Goal: Transaction & Acquisition: Purchase product/service

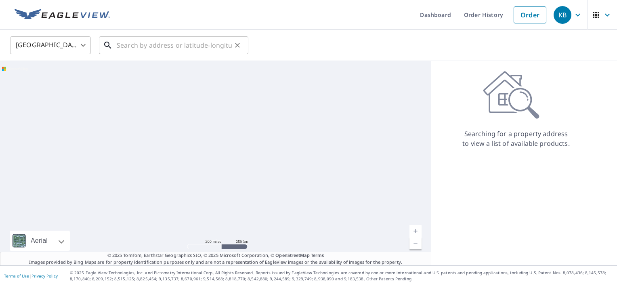
click at [203, 47] on input "text" at bounding box center [174, 45] width 115 height 23
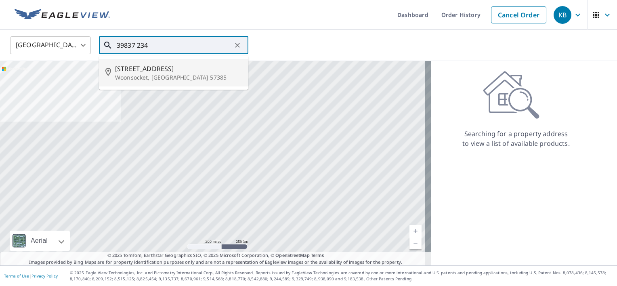
click at [144, 76] on p "Woonsocket, [GEOGRAPHIC_DATA] 57385" at bounding box center [178, 78] width 127 height 8
type input "[STREET_ADDRESS]"
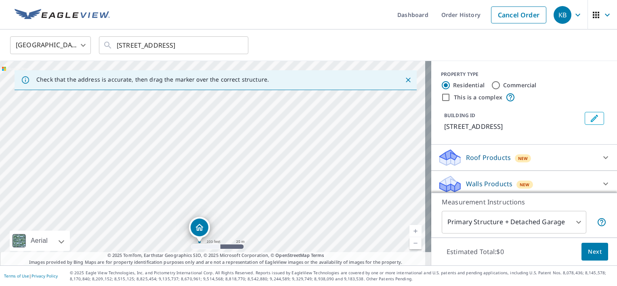
drag, startPoint x: 208, startPoint y: 150, endPoint x: 228, endPoint y: 196, distance: 50.1
click at [228, 196] on div "[STREET_ADDRESS]" at bounding box center [215, 163] width 431 height 204
drag, startPoint x: 200, startPoint y: 228, endPoint x: 211, endPoint y: 150, distance: 78.7
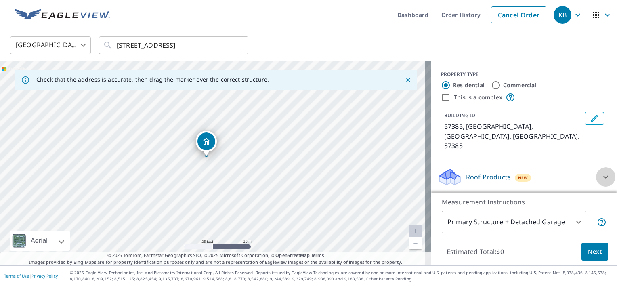
click at [596, 167] on div at bounding box center [605, 176] width 19 height 19
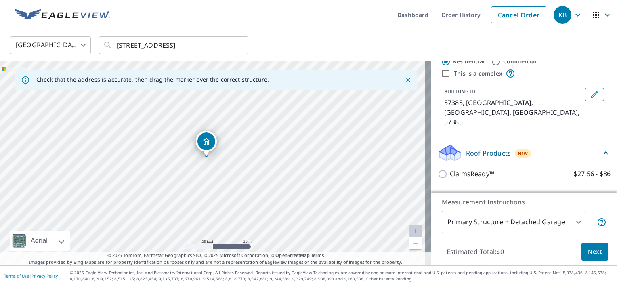
scroll to position [40, 0]
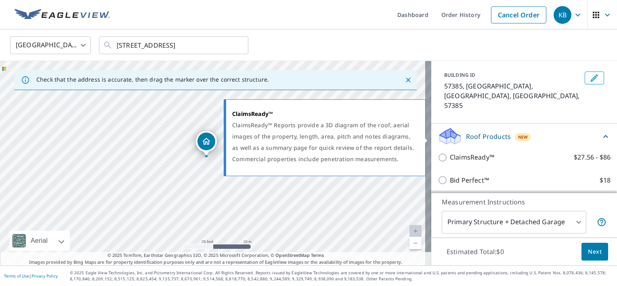
click at [440, 153] on input "ClaimsReady™ $27.56 - $86" at bounding box center [444, 158] width 12 height 10
checkbox input "true"
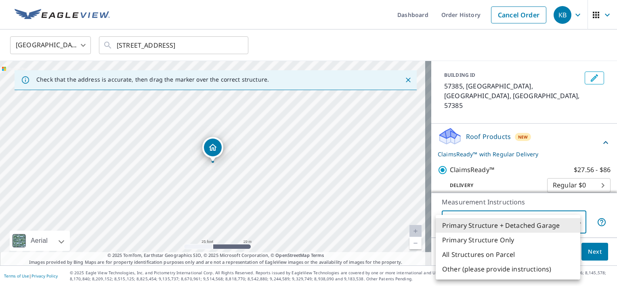
click at [570, 224] on body "KB KB Dashboard Order History Cancel Order KB [GEOGRAPHIC_DATA] [GEOGRAPHIC_DAT…" at bounding box center [308, 143] width 617 height 286
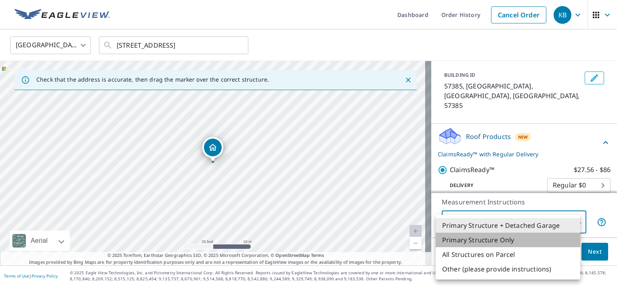
click at [513, 241] on li "Primary Structure Only" at bounding box center [508, 240] width 145 height 15
type input "2"
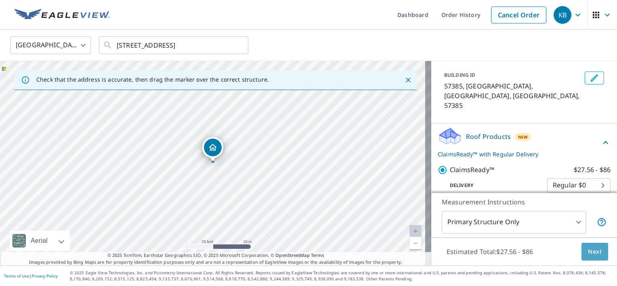
click at [591, 254] on span "Next" at bounding box center [595, 252] width 14 height 10
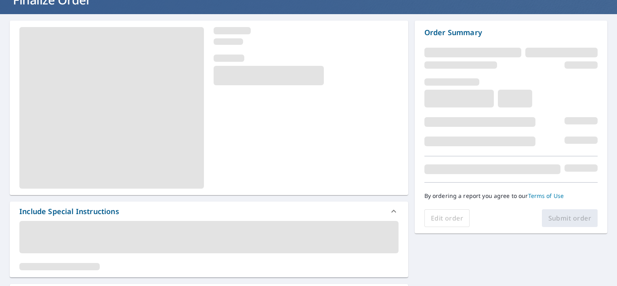
scroll to position [121, 0]
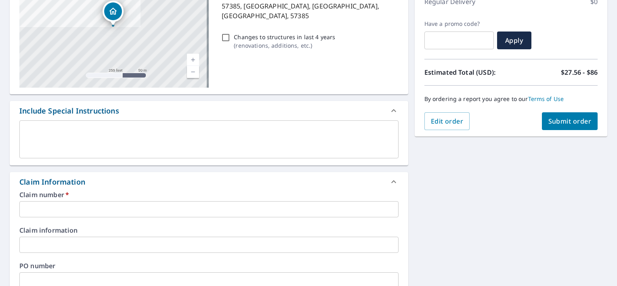
click at [93, 208] on input "text" at bounding box center [208, 209] width 379 height 16
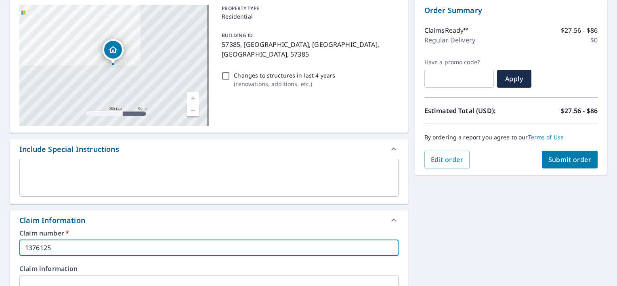
scroll to position [40, 0]
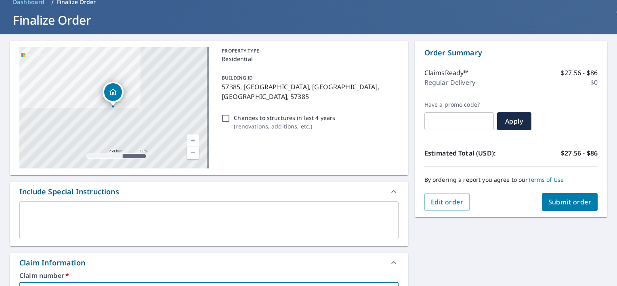
type input "1376125"
click at [571, 202] on span "Submit order" at bounding box center [570, 202] width 43 height 9
